Goal: Task Accomplishment & Management: Manage account settings

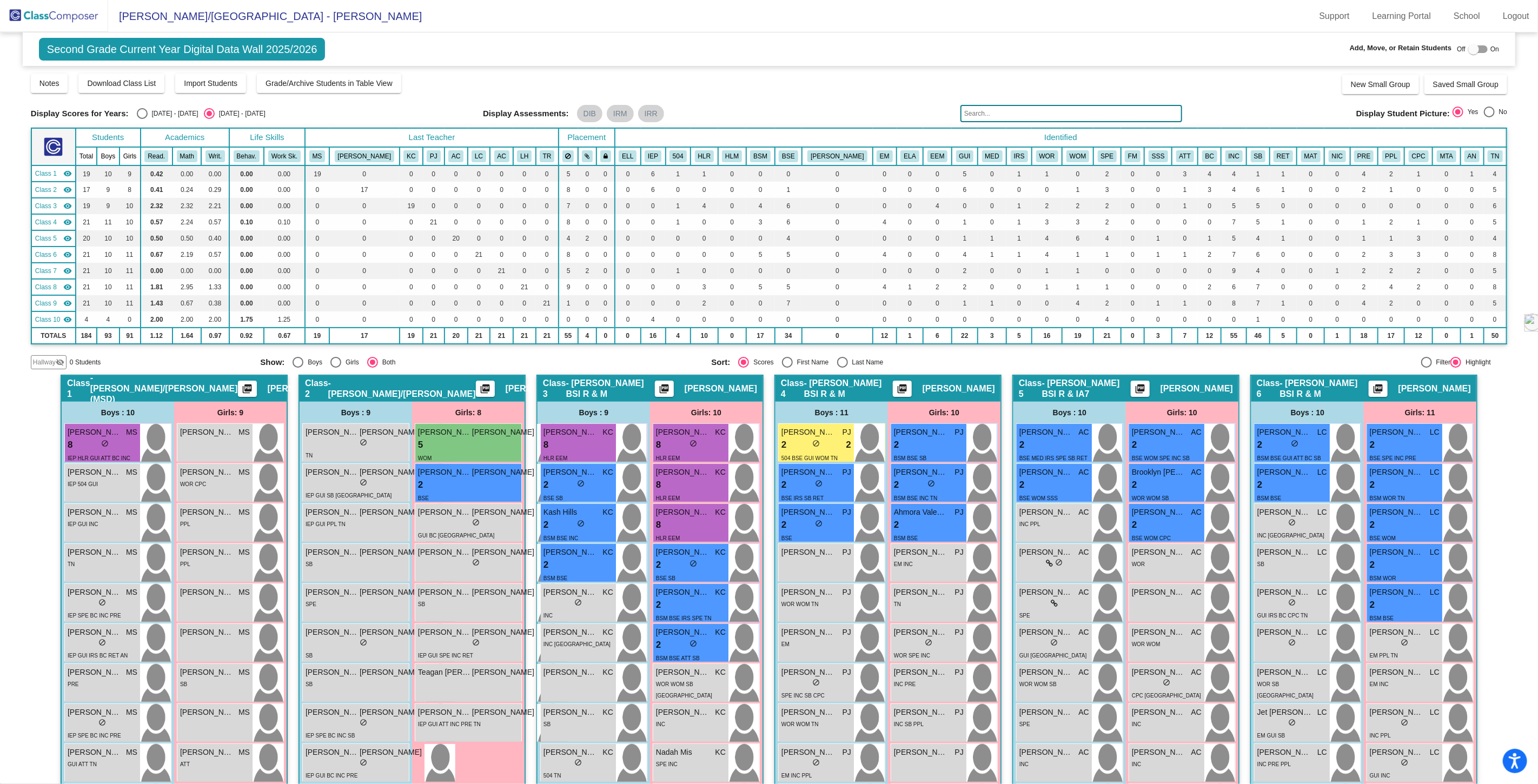
click at [989, 114] on input "text" at bounding box center [1071, 113] width 222 height 18
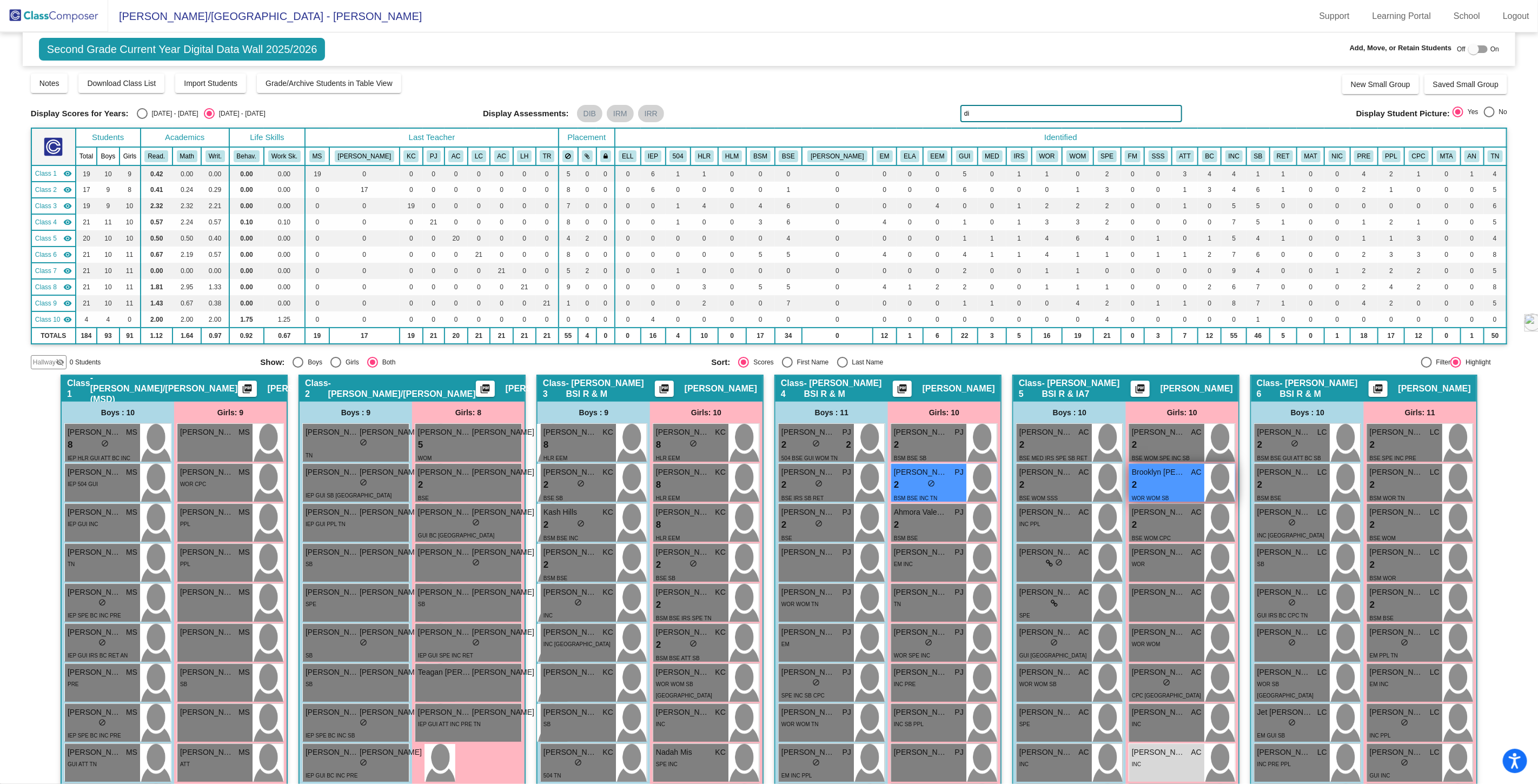
type input "di"
click at [1151, 492] on div "WOR WOM SB" at bounding box center [1151, 498] width 38 height 12
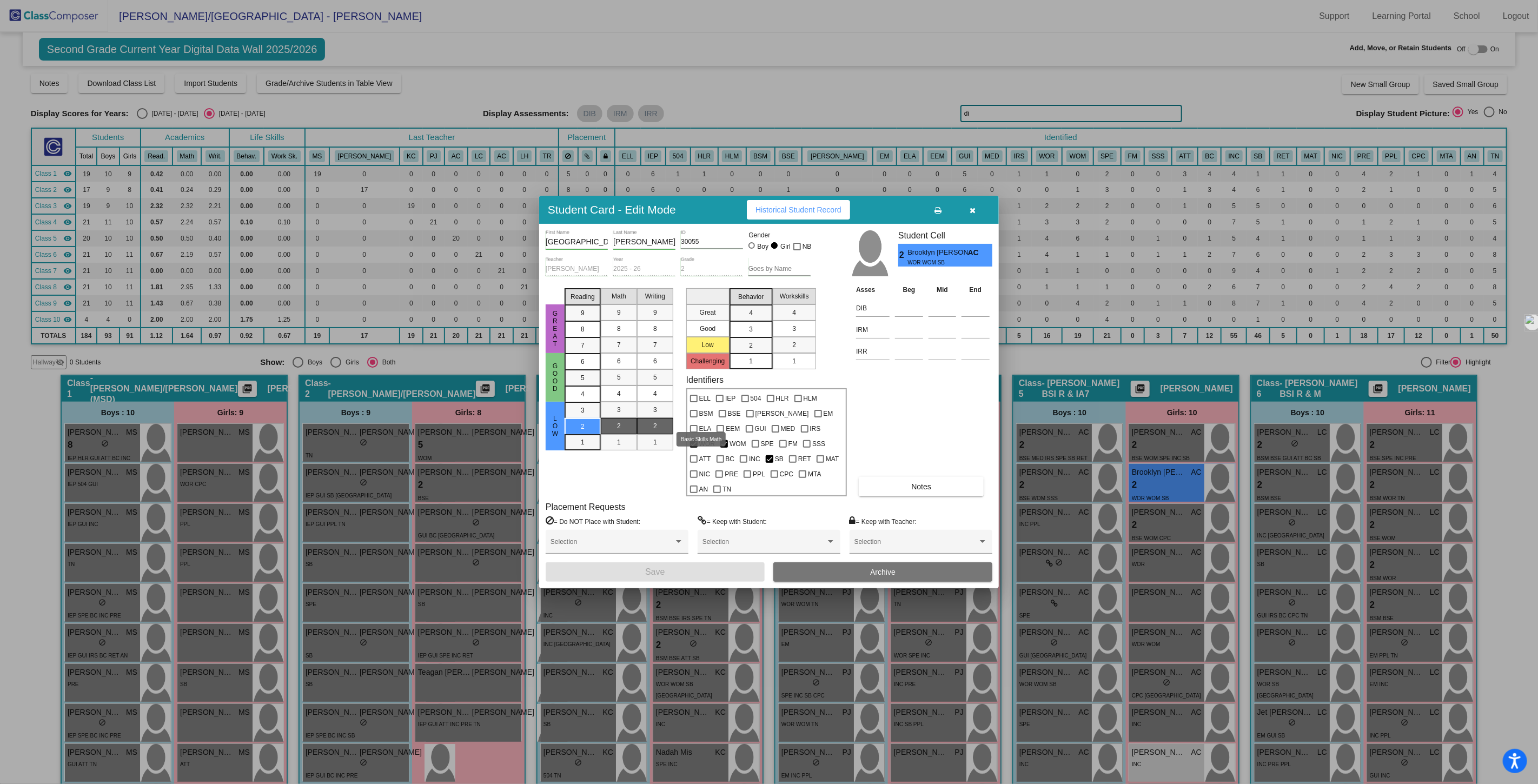
click at [696, 417] on div at bounding box center [693, 413] width 8 height 8
click at [694, 418] on input "BSM" at bounding box center [693, 417] width 1 height 1
checkbox input "true"
drag, startPoint x: 692, startPoint y: 447, endPoint x: 690, endPoint y: 550, distance: 103.0
click at [720, 448] on div at bounding box center [723, 443] width 8 height 8
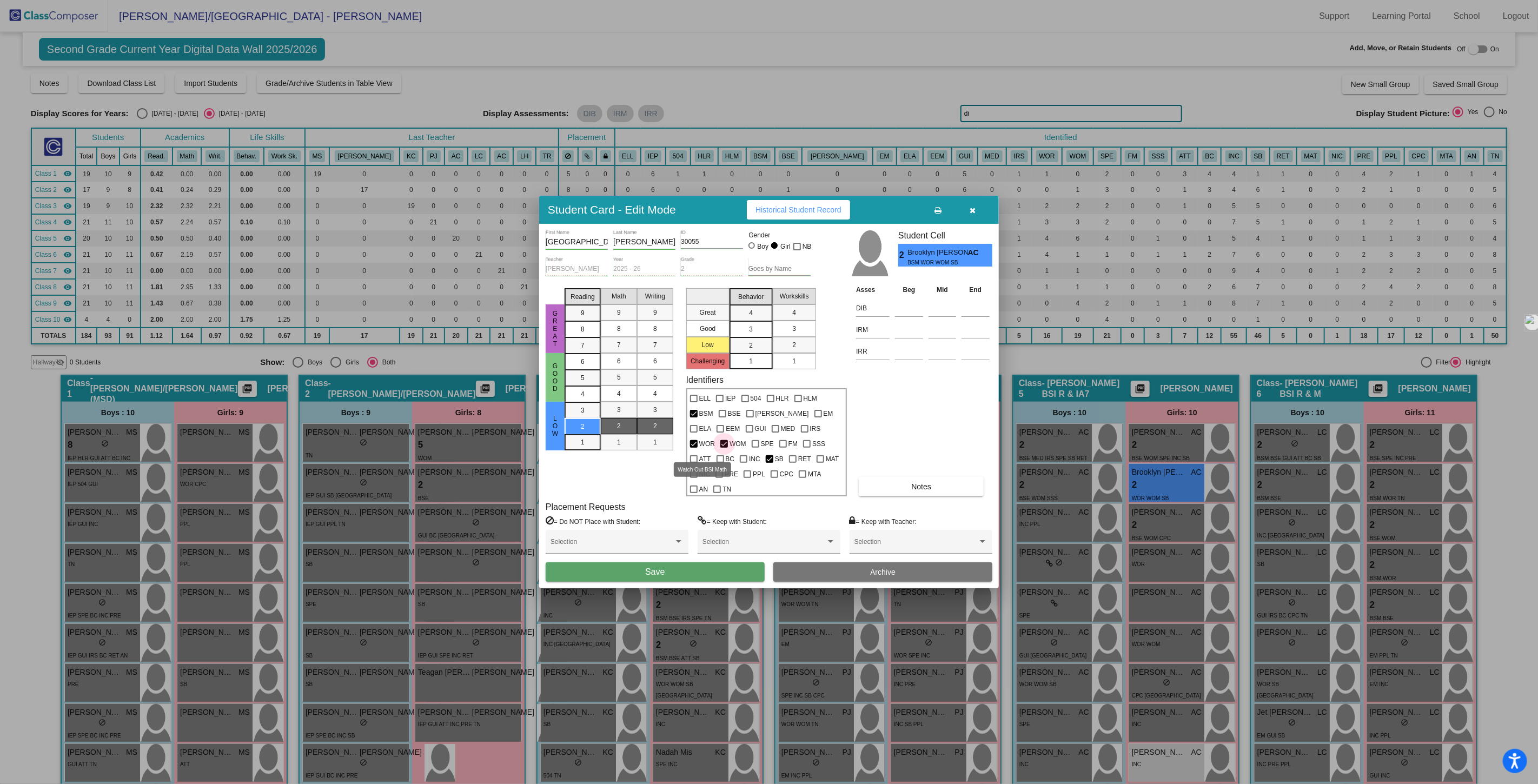
click at [723, 448] on input "WOM" at bounding box center [723, 448] width 1 height 1
checkbox input "false"
click at [672, 563] on button "Save" at bounding box center [656, 572] width 219 height 19
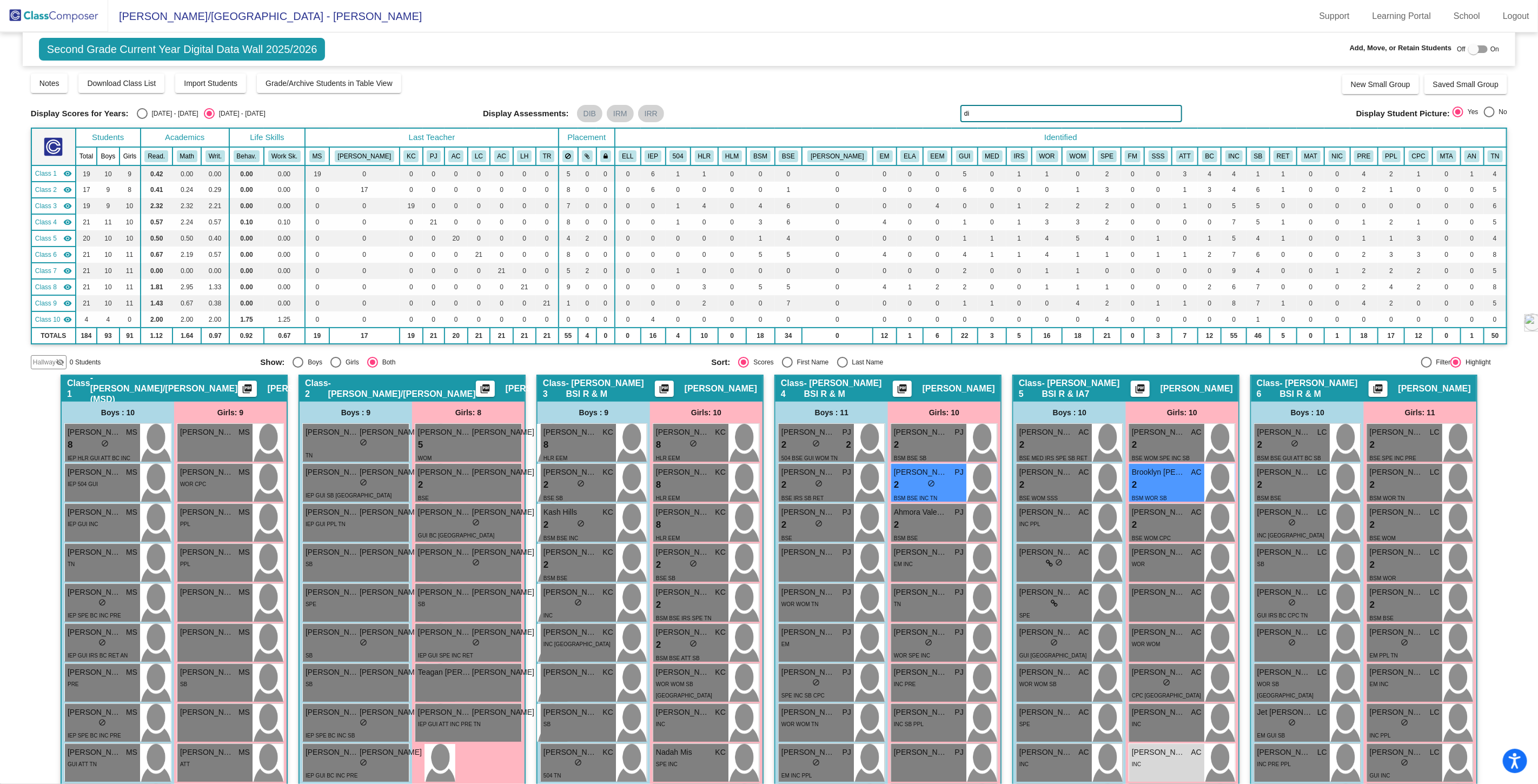
drag, startPoint x: 973, startPoint y: 113, endPoint x: 922, endPoint y: 118, distance: 51.2
click at [927, 116] on div "Display Scores for Years: [DATE] - [DATE] [DATE] - [DATE] Display Assessments: …" at bounding box center [769, 113] width 1477 height 18
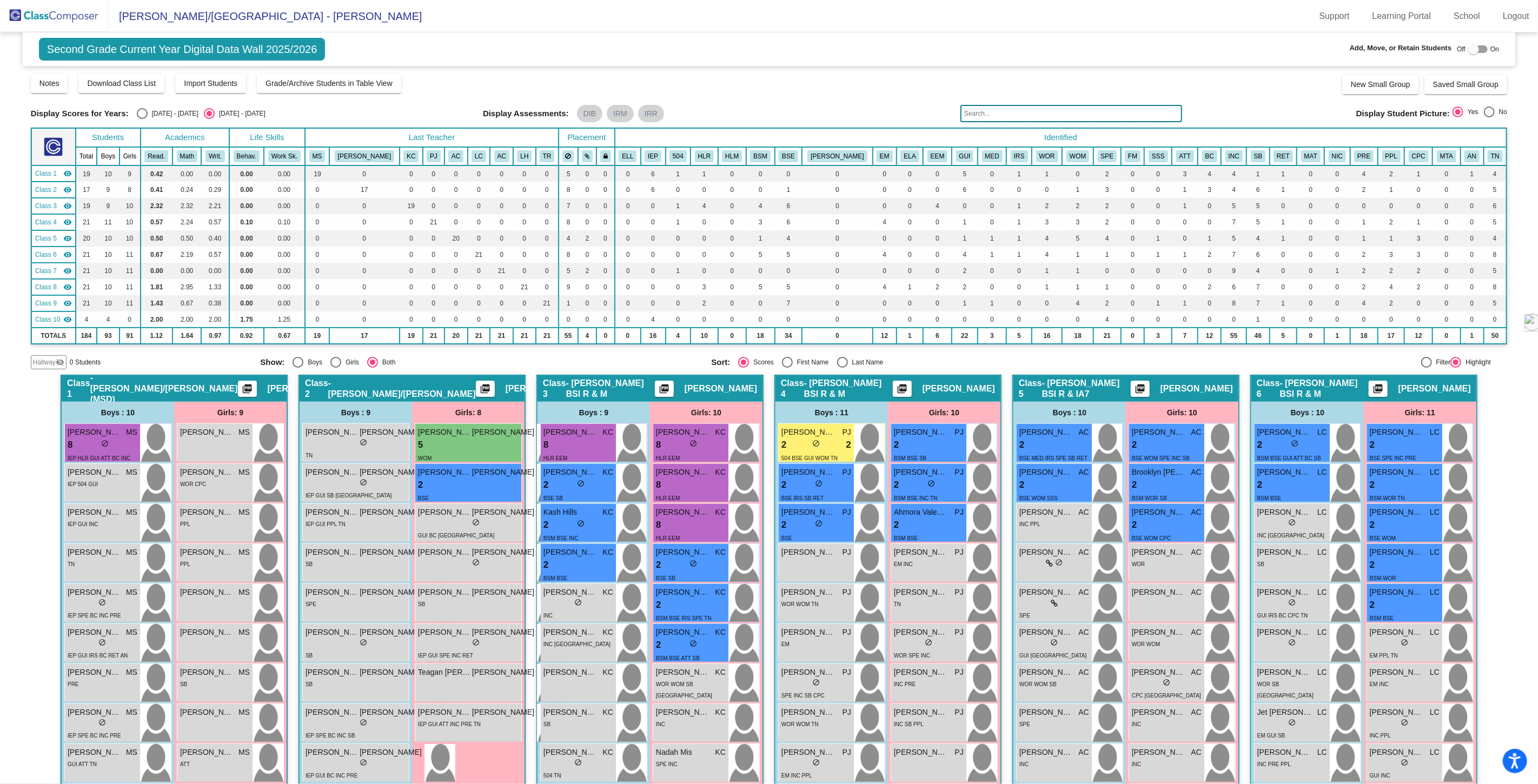
click at [984, 110] on input "text" at bounding box center [1071, 113] width 222 height 18
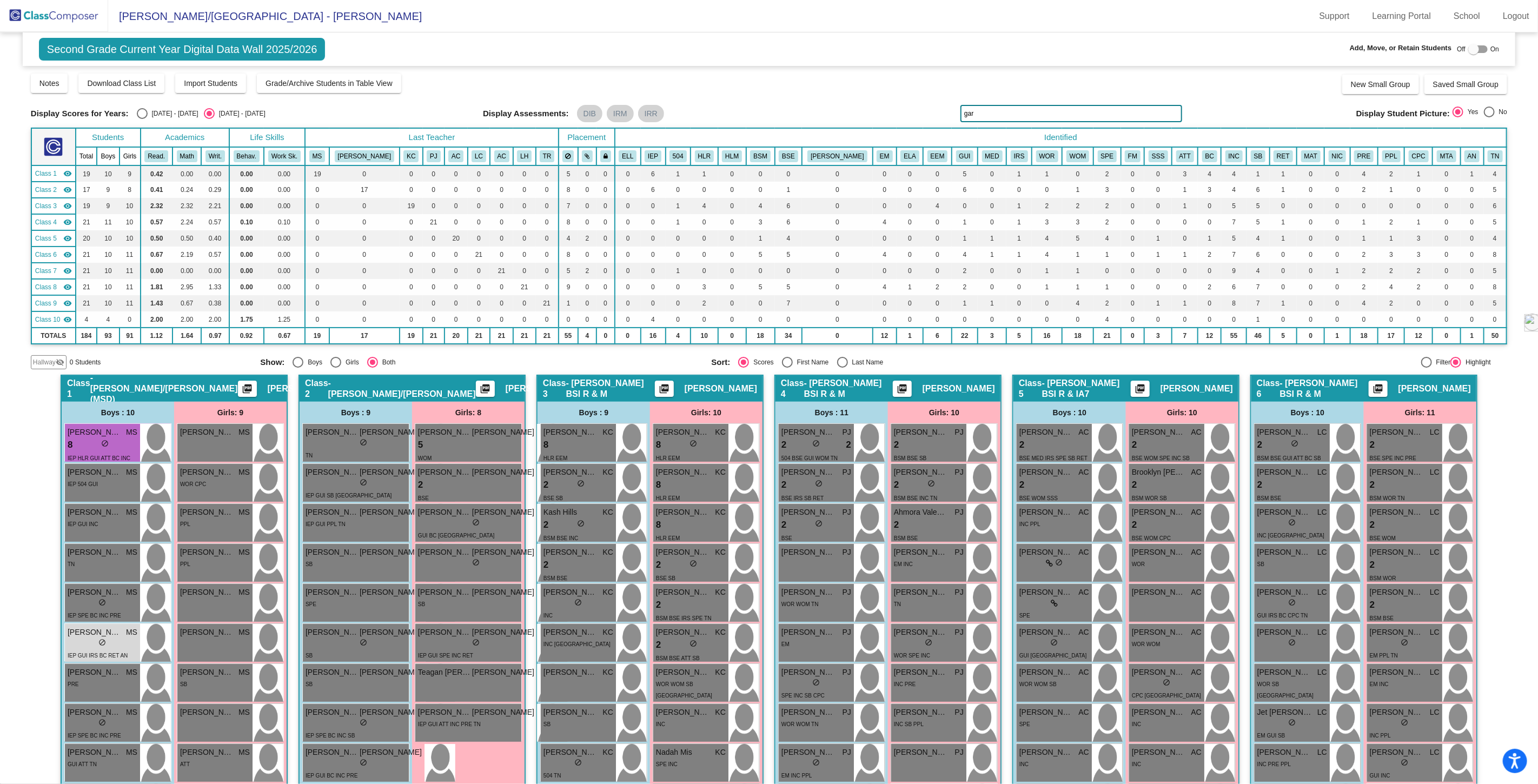
drag, startPoint x: 990, startPoint y: 114, endPoint x: 935, endPoint y: 112, distance: 55.0
click at [935, 112] on div "Display Scores for Years: [DATE] - [DATE] [DATE] - [DATE] Display Assessments: …" at bounding box center [769, 113] width 1477 height 18
type input "gar"
